Goal: Check status: Check status

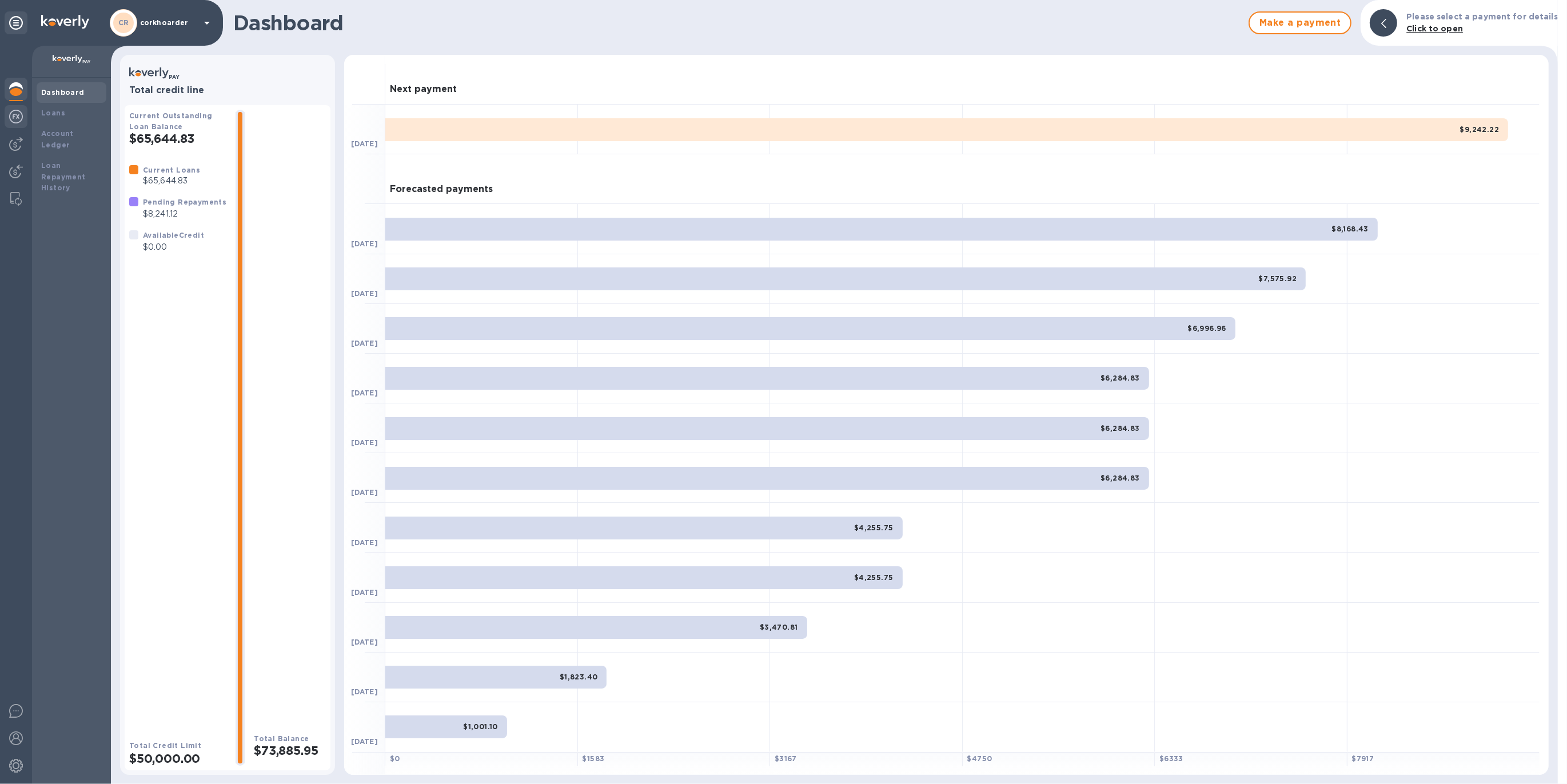
click at [7, 124] on div at bounding box center [16, 117] width 23 height 25
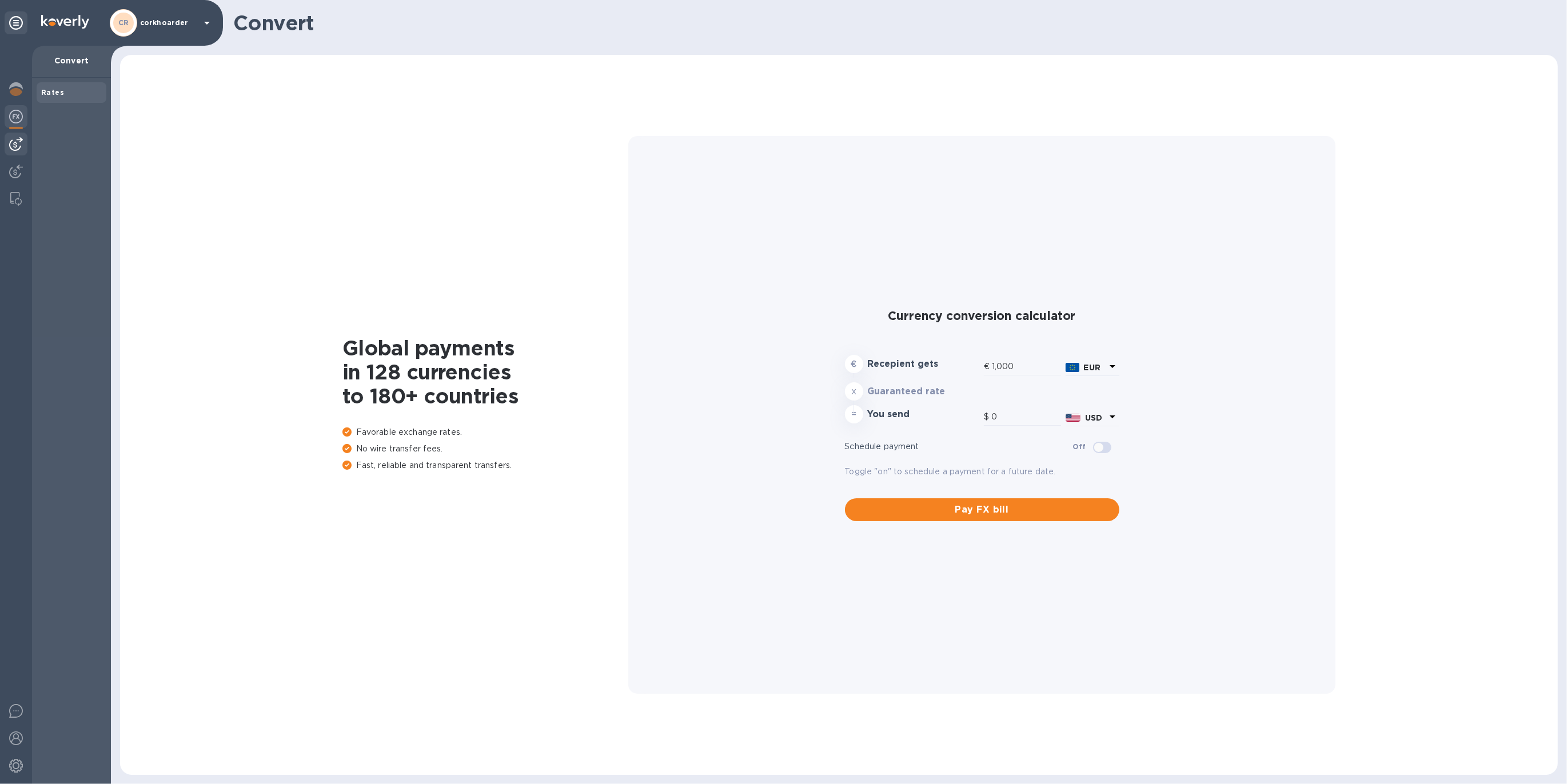
type input "1,177.61"
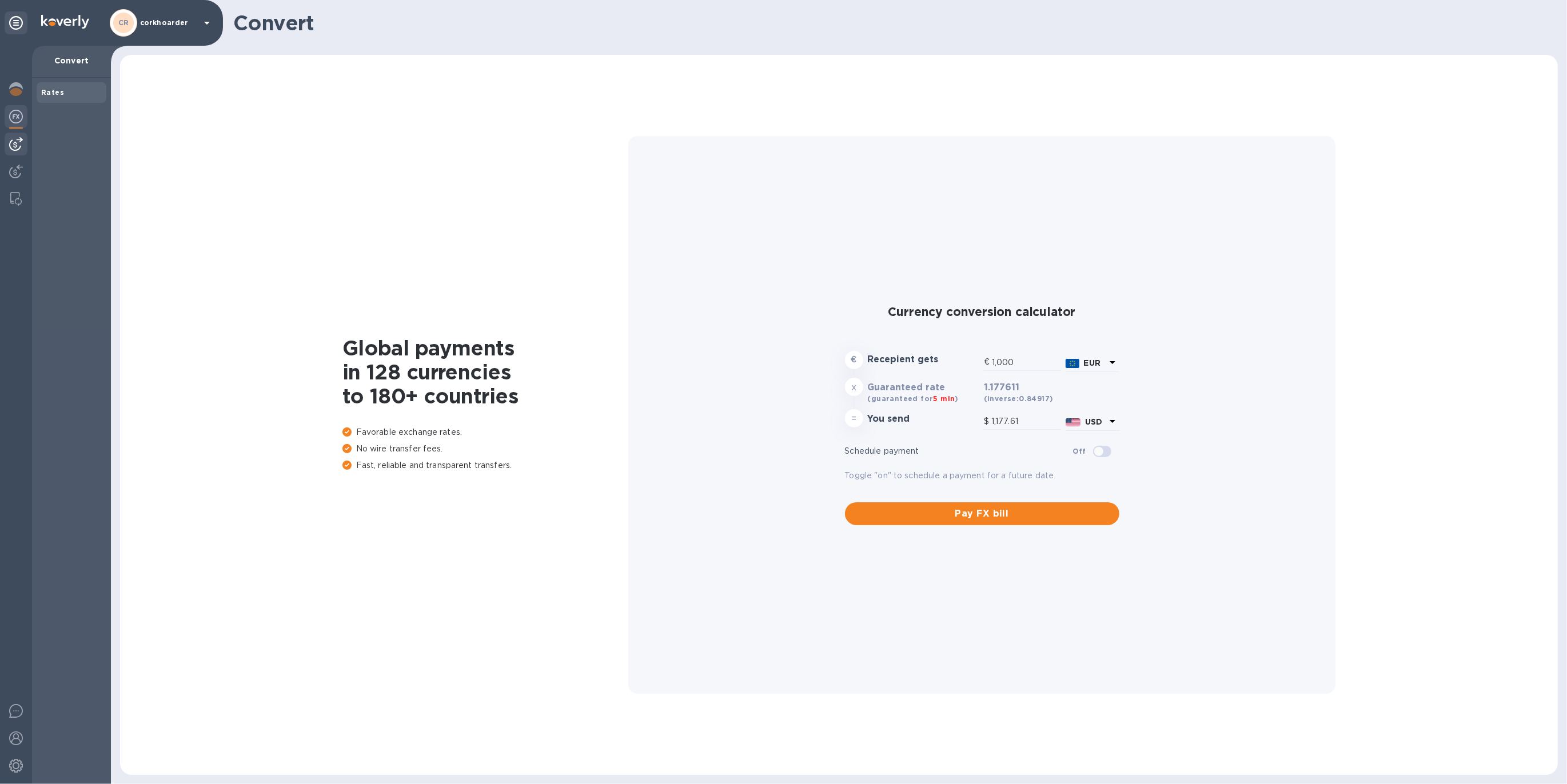
click at [7, 135] on div at bounding box center [16, 144] width 23 height 23
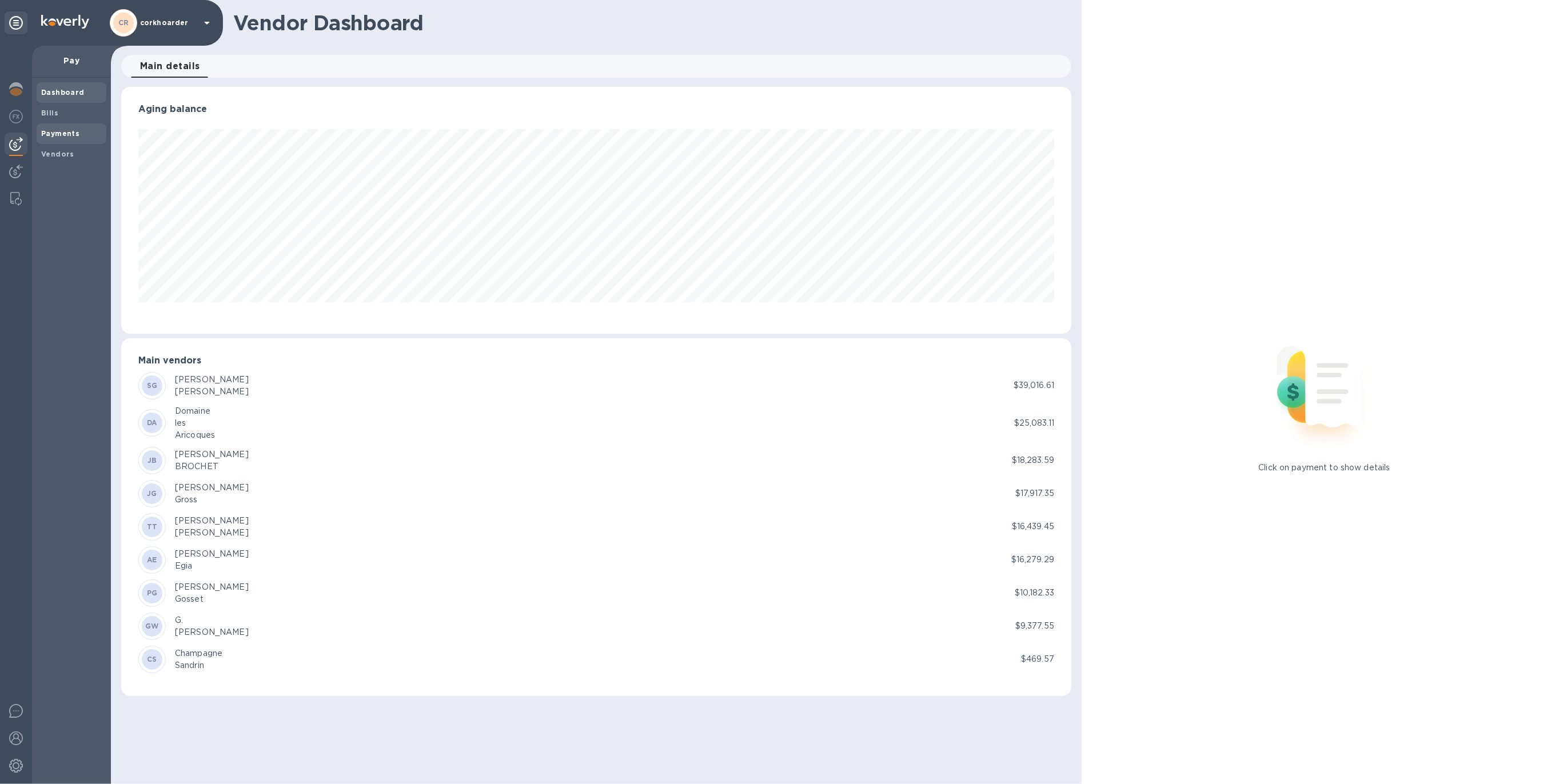
scroll to position [246, 950]
click at [53, 134] on b "Payments" at bounding box center [60, 133] width 38 height 9
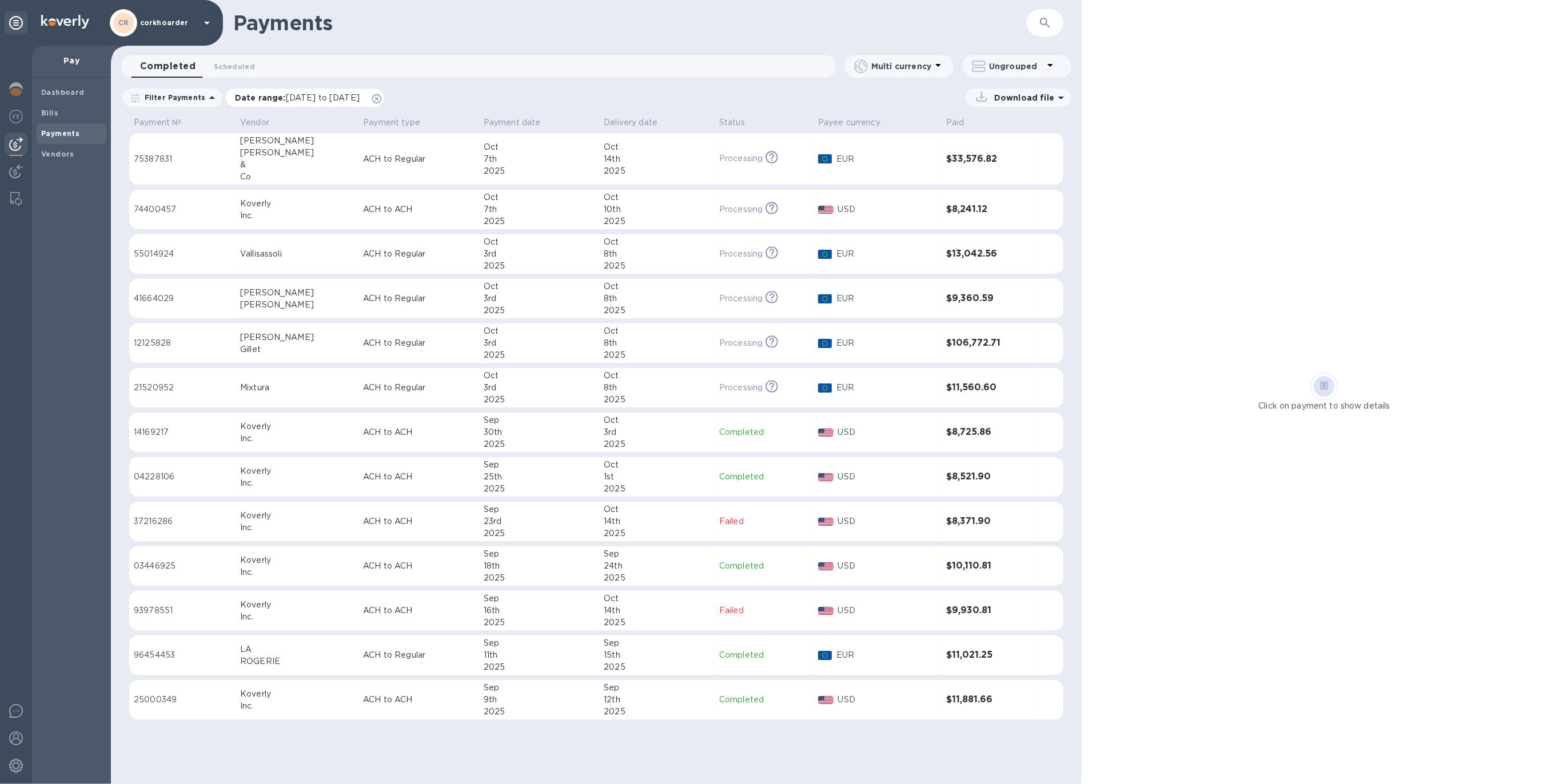
click at [371, 100] on span "Date range : [DATE] to [DATE]" at bounding box center [303, 97] width 136 height 12
click at [381, 99] on icon at bounding box center [377, 99] width 9 height 9
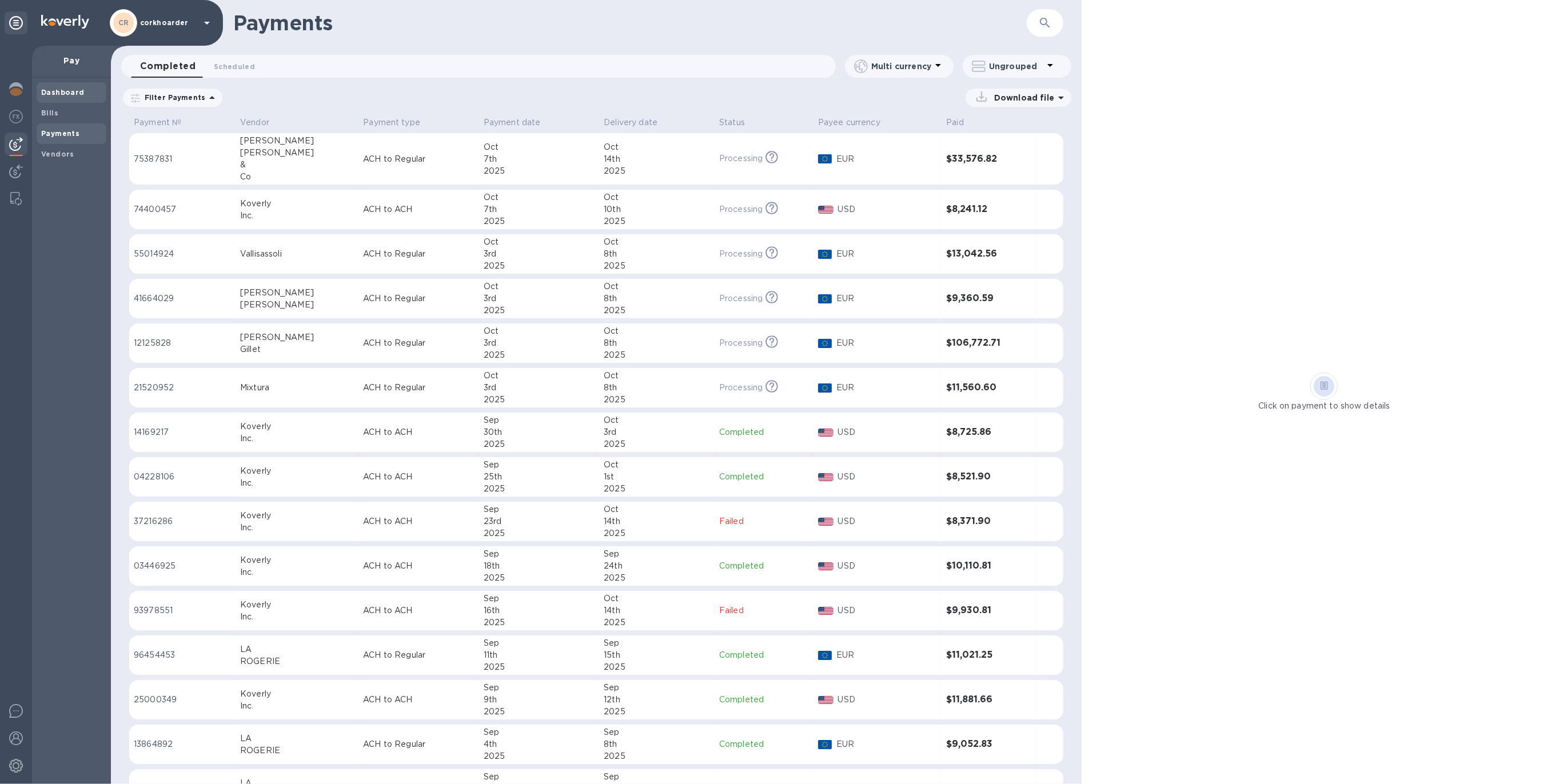
click at [47, 86] on div "Dashboard" at bounding box center [71, 92] width 70 height 21
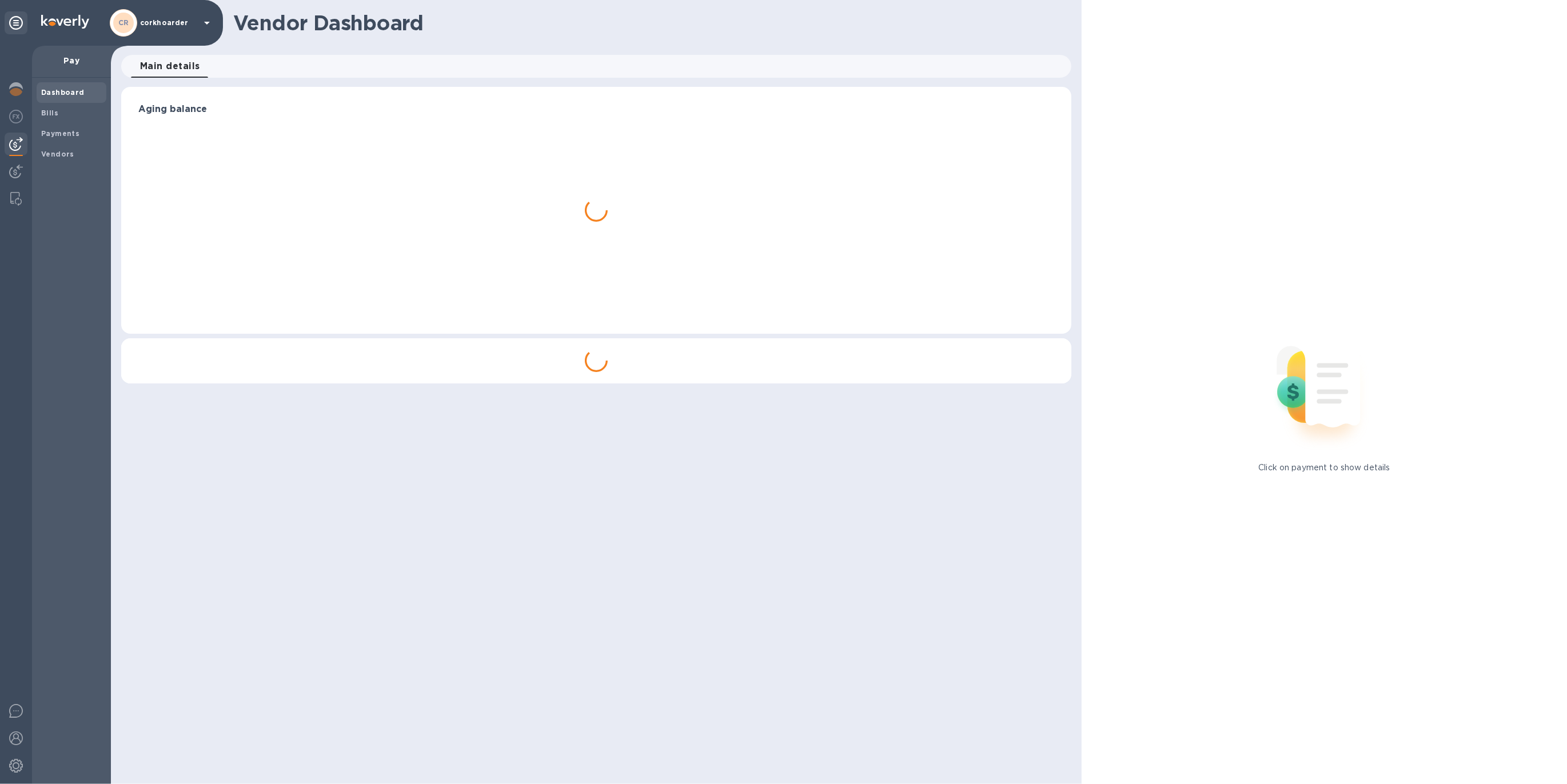
click at [31, 91] on div at bounding box center [16, 415] width 32 height 738
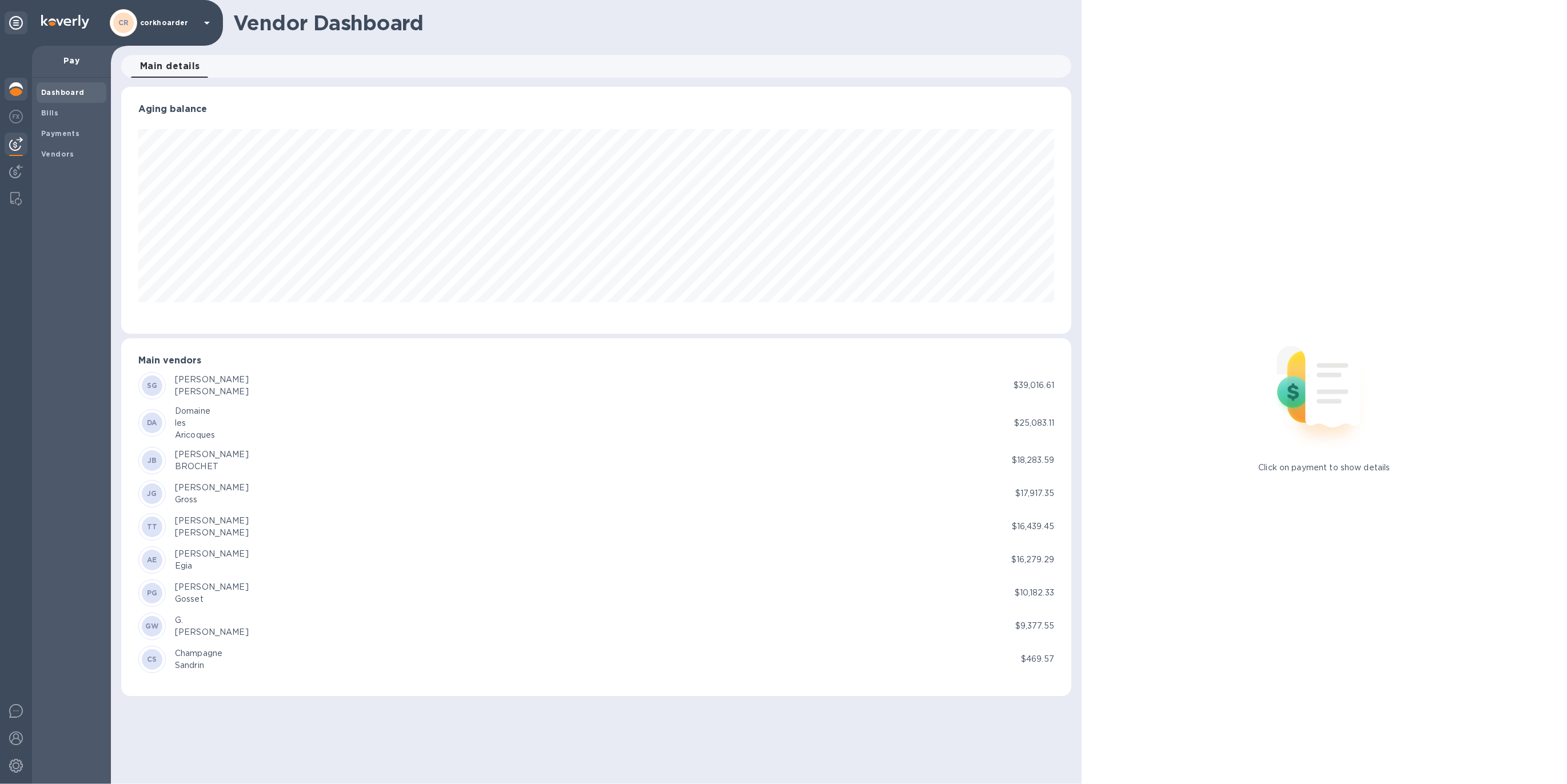
click at [26, 92] on div at bounding box center [16, 90] width 23 height 25
